Goal: Information Seeking & Learning: Understand process/instructions

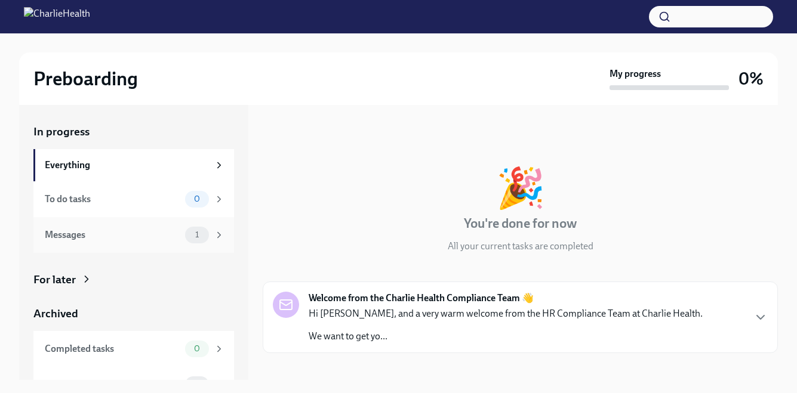
click at [141, 236] on div "Messages" at bounding box center [113, 235] width 136 height 13
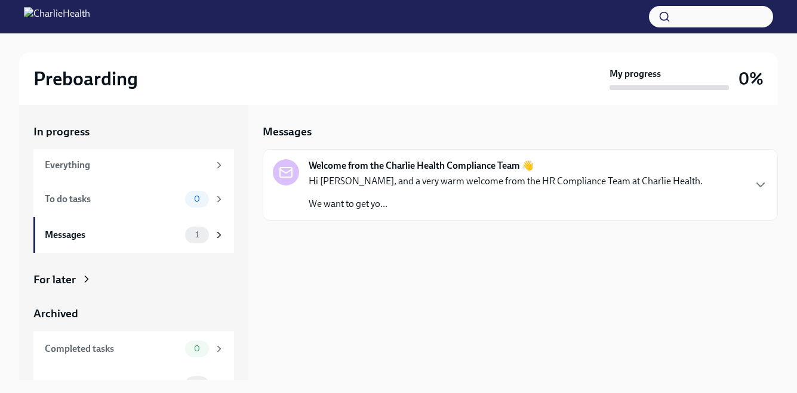
click at [477, 200] on p "We want to get yo..." at bounding box center [506, 204] width 394 height 13
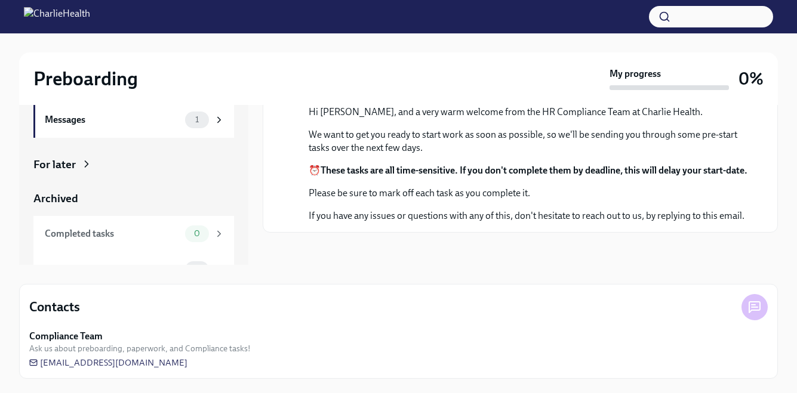
click at [73, 167] on div "For later" at bounding box center [54, 165] width 42 height 16
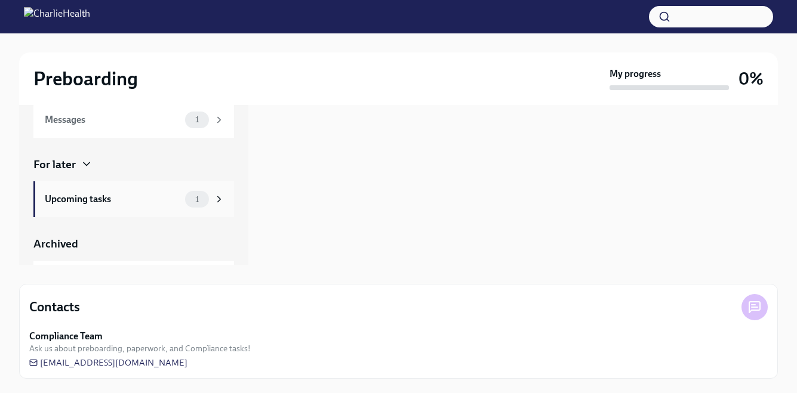
click at [116, 192] on div "Upcoming tasks 1" at bounding box center [135, 199] width 180 height 17
click at [154, 201] on div "Upcoming tasks" at bounding box center [113, 199] width 136 height 13
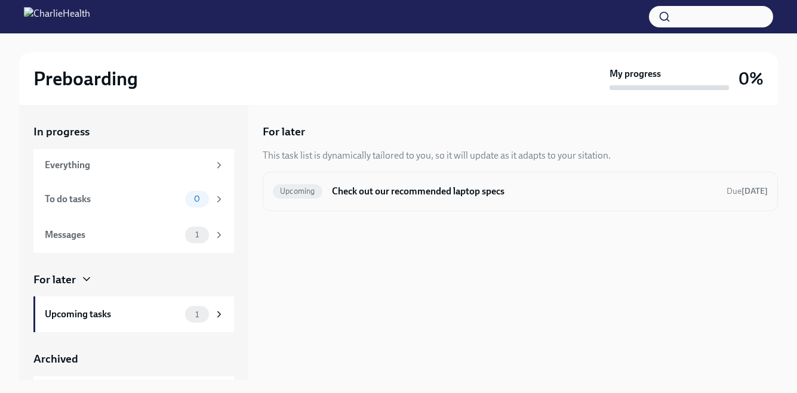
click at [434, 194] on h6 "Check out our recommended laptop specs" at bounding box center [524, 191] width 385 height 13
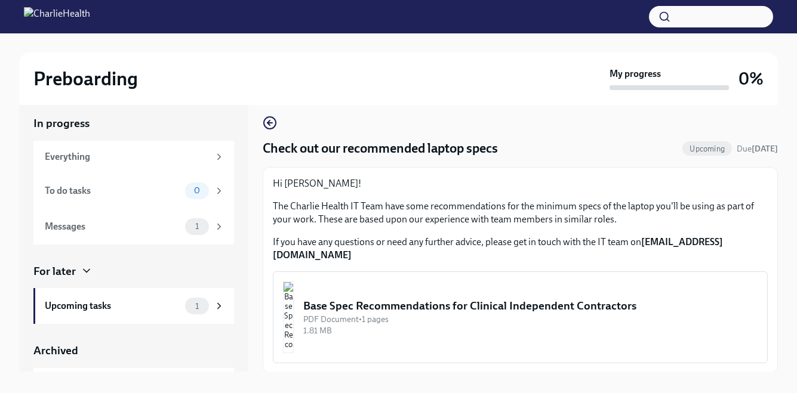
scroll to position [20, 0]
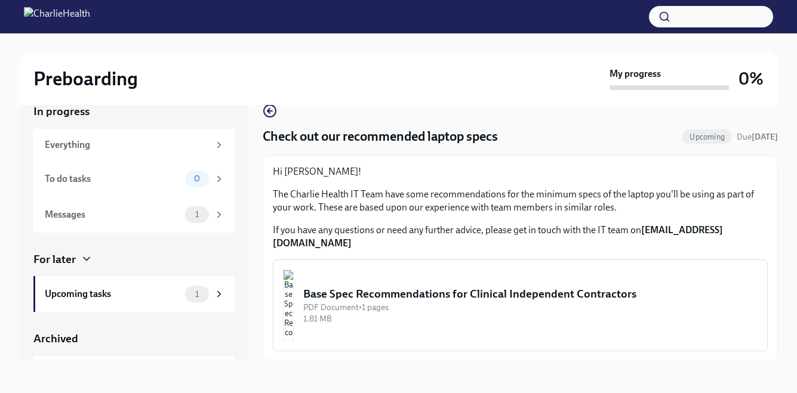
click at [491, 287] on div "Base Spec Recommendations for Clinical Independent Contractors" at bounding box center [530, 295] width 454 height 16
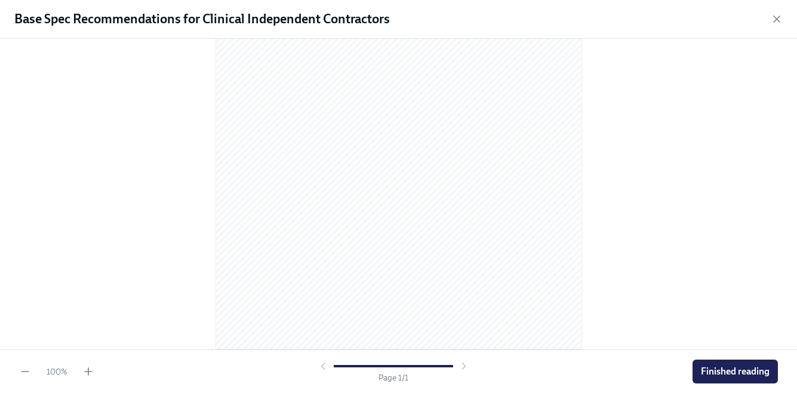
scroll to position [0, 0]
click at [712, 367] on span "Finished reading" at bounding box center [735, 372] width 69 height 12
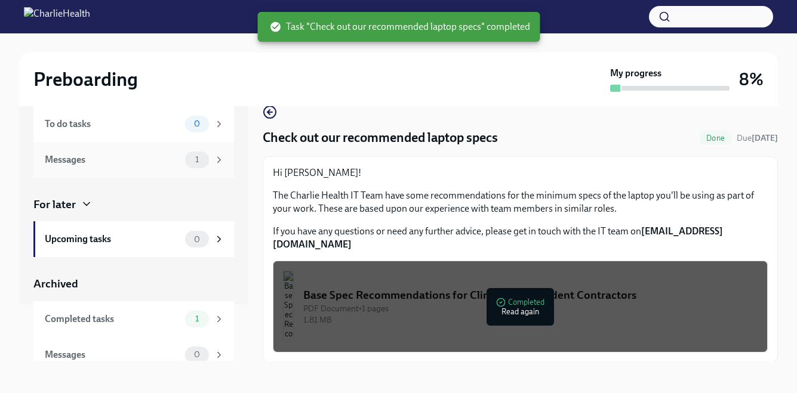
scroll to position [68, 0]
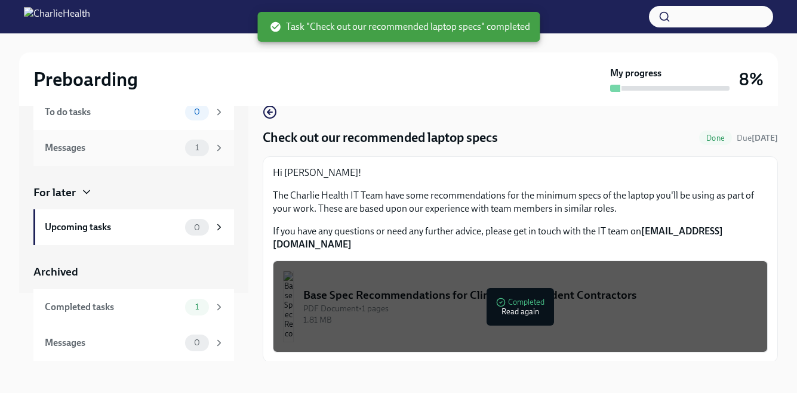
click at [134, 161] on div "Messages 1" at bounding box center [133, 148] width 201 height 36
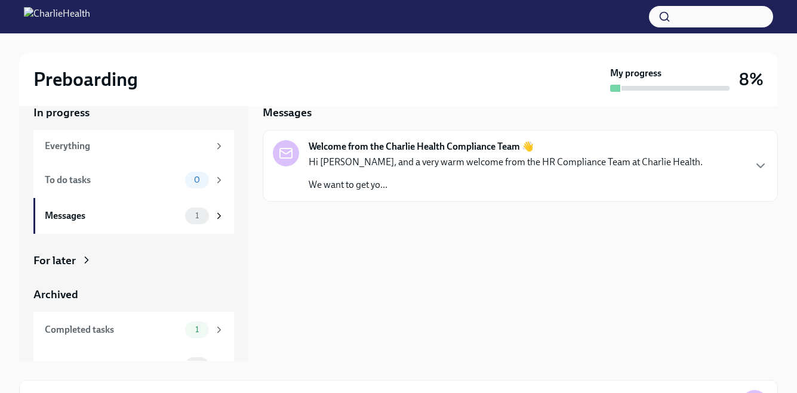
click at [472, 184] on p "We want to get yo..." at bounding box center [506, 185] width 394 height 13
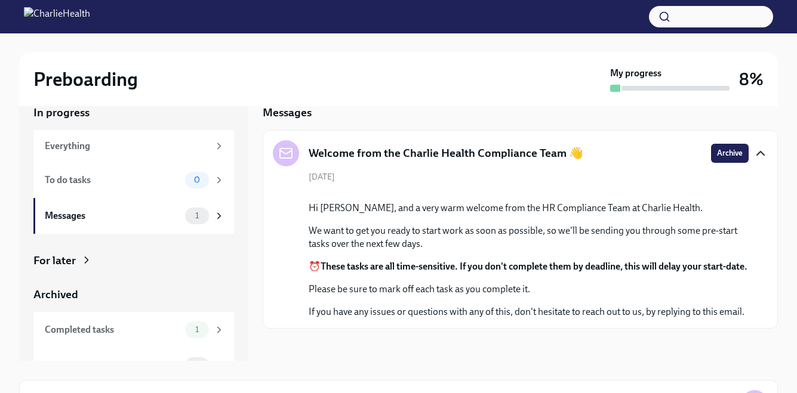
click at [764, 152] on icon "button" at bounding box center [760, 153] width 14 height 14
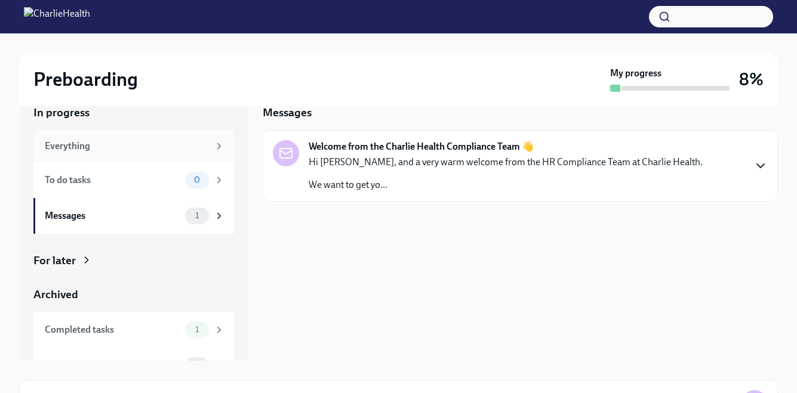
click at [154, 144] on div "Everything" at bounding box center [127, 146] width 164 height 13
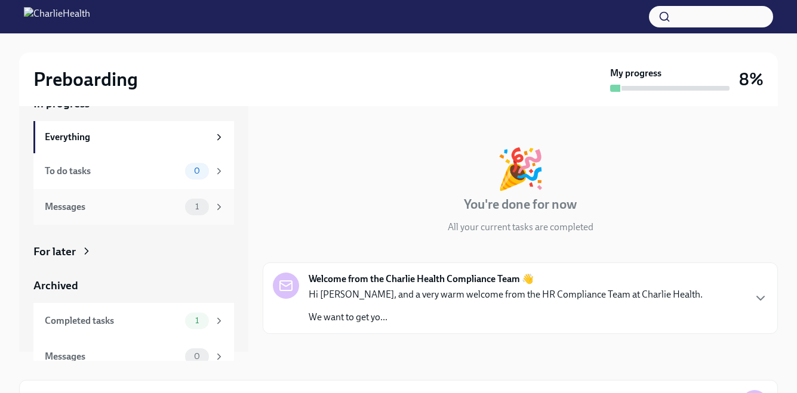
scroll to position [10, 0]
click at [125, 252] on div "For later" at bounding box center [133, 252] width 201 height 16
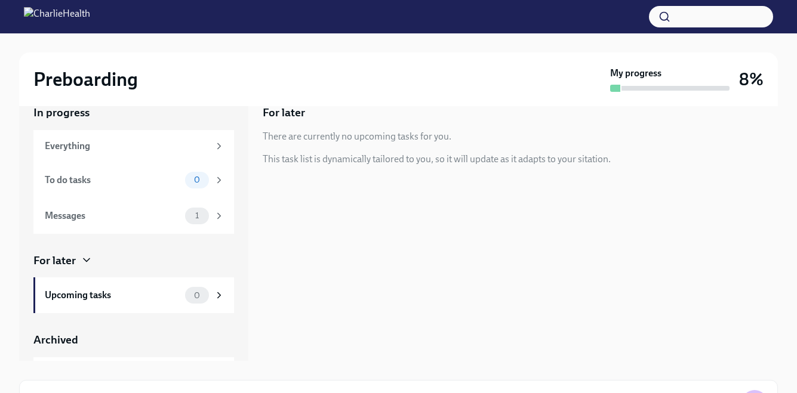
click at [108, 82] on h2 "Preboarding" at bounding box center [85, 79] width 104 height 24
